Goal: Task Accomplishment & Management: Use online tool/utility

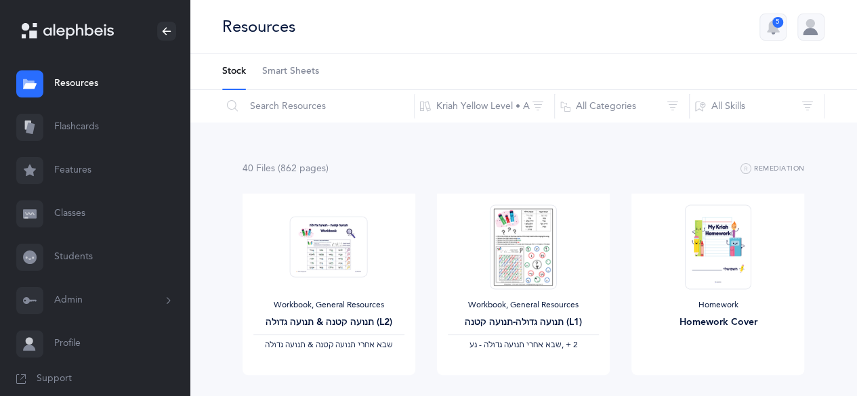
click at [49, 207] on link "Classes" at bounding box center [95, 213] width 190 height 43
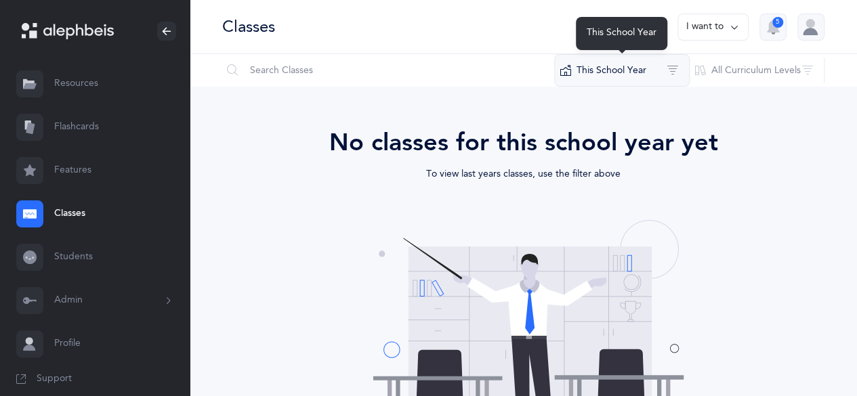
click at [616, 66] on button "This School Year" at bounding box center [621, 70] width 135 height 33
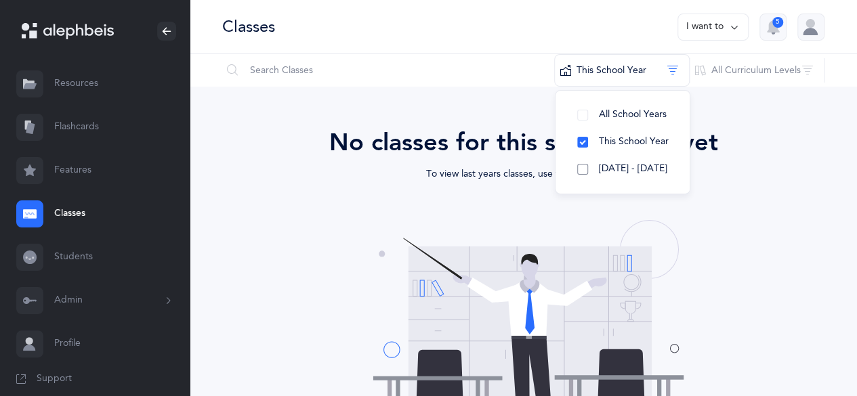
click at [599, 169] on span "[DATE] - [DATE]" at bounding box center [633, 168] width 68 height 11
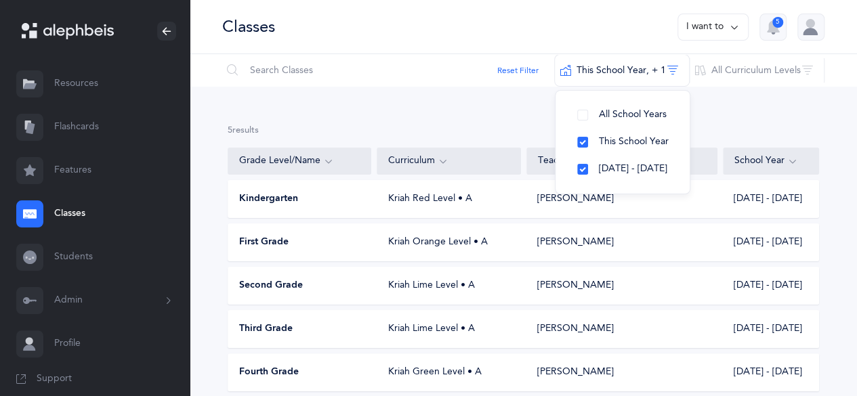
click at [398, 191] on div "Kindergarten Kriah Red Level • A [PERSON_NAME] [DATE] - [DATE]" at bounding box center [523, 199] width 591 height 38
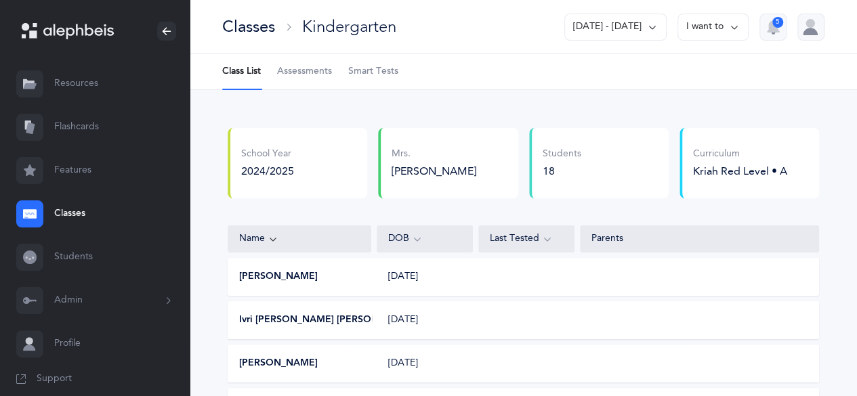
click at [298, 77] on span "Assessments" at bounding box center [304, 72] width 55 height 14
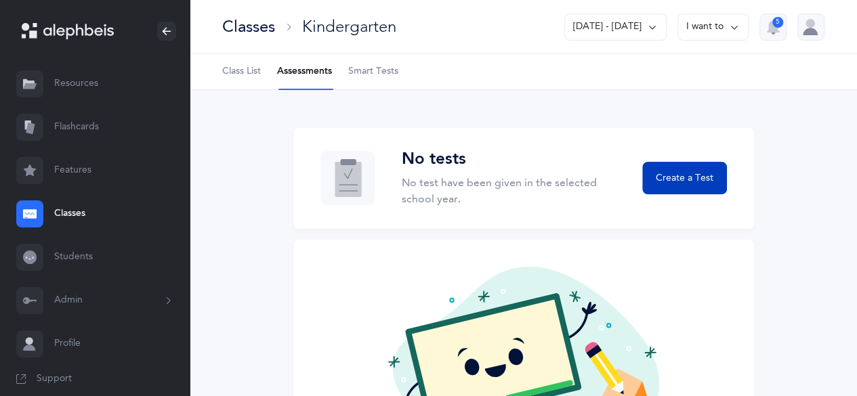
click at [702, 186] on button "Create a Test" at bounding box center [684, 178] width 84 height 33
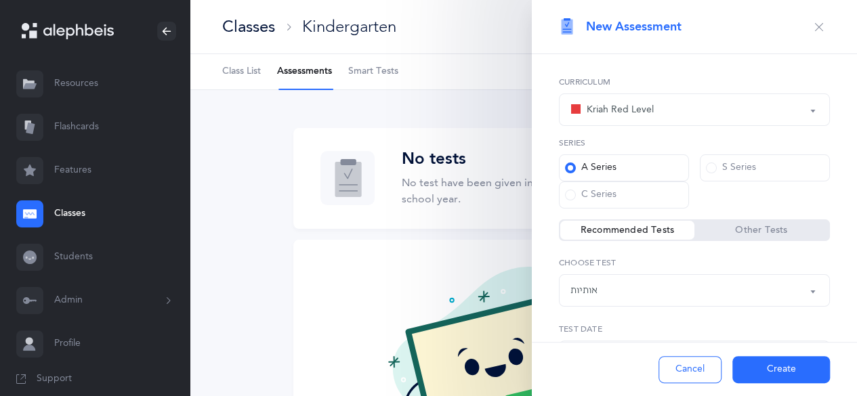
click at [774, 371] on button "Create" at bounding box center [781, 369] width 98 height 27
